Goal: Information Seeking & Learning: Learn about a topic

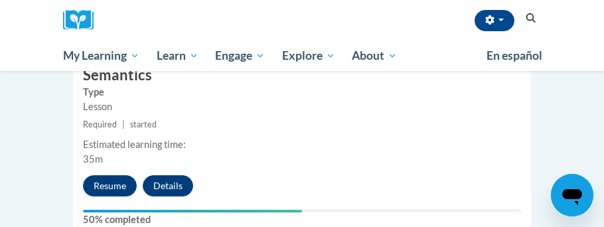
scroll to position [2609, 0]
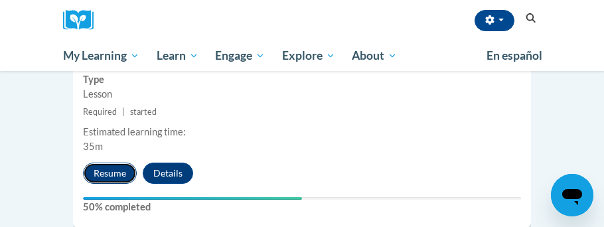
click at [125, 163] on button "Resume" at bounding box center [110, 173] width 54 height 21
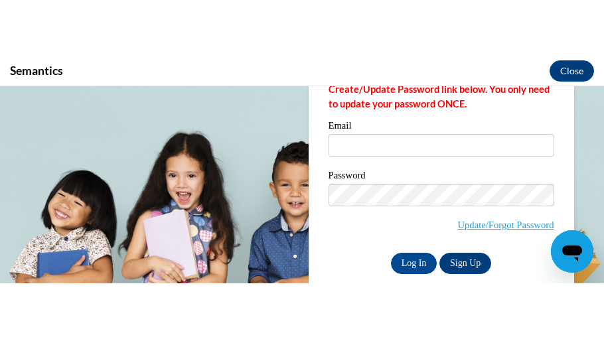
scroll to position [164, 0]
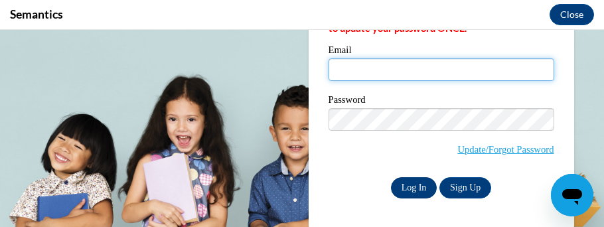
type input "[EMAIL_ADDRESS][DOMAIN_NAME]"
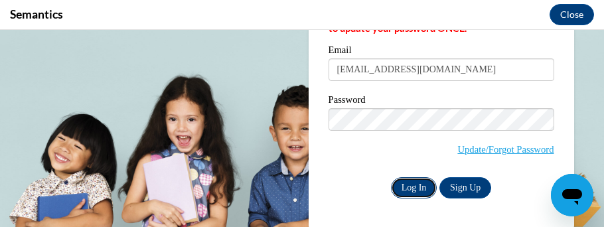
click at [406, 192] on input "Log In" at bounding box center [414, 187] width 46 height 21
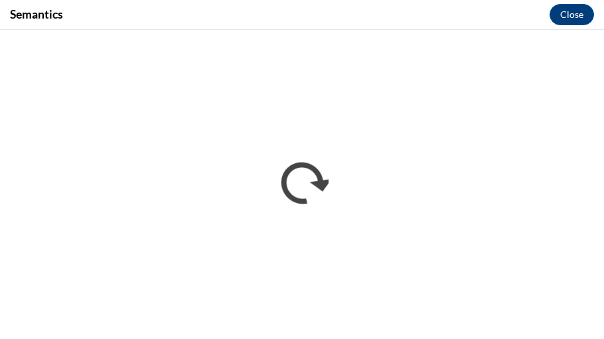
scroll to position [0, 0]
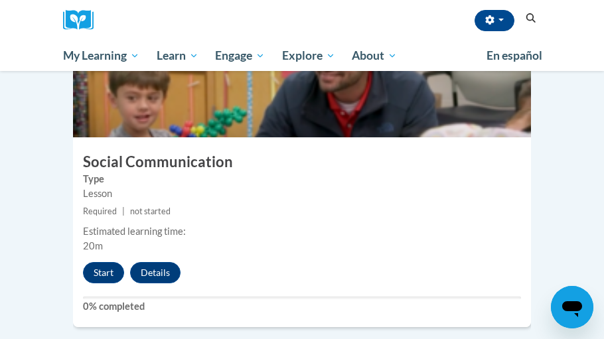
scroll to position [2857, 0]
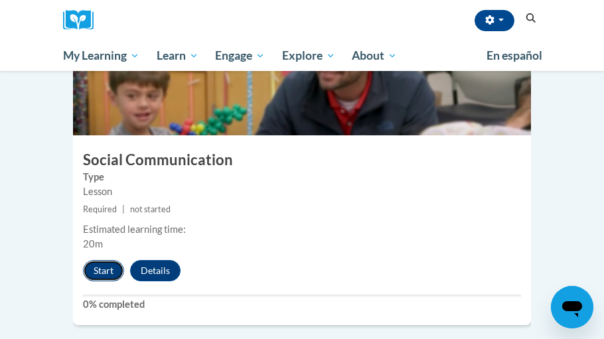
click at [104, 260] on button "Start" at bounding box center [103, 270] width 41 height 21
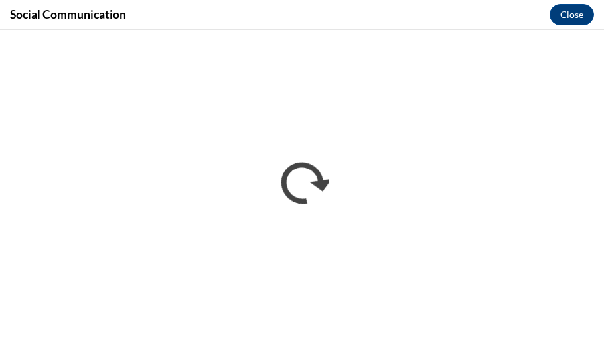
scroll to position [0, 0]
